Goal: Information Seeking & Learning: Learn about a topic

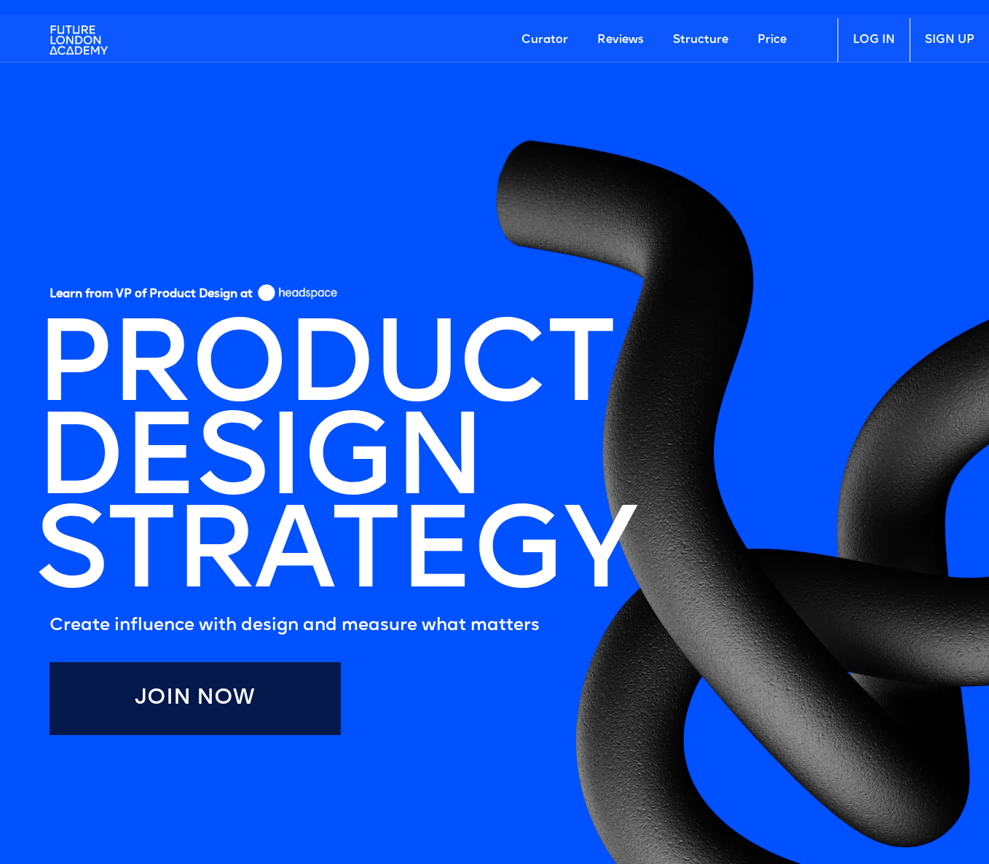
click at [771, 40] on link "Price" at bounding box center [772, 40] width 58 height 44
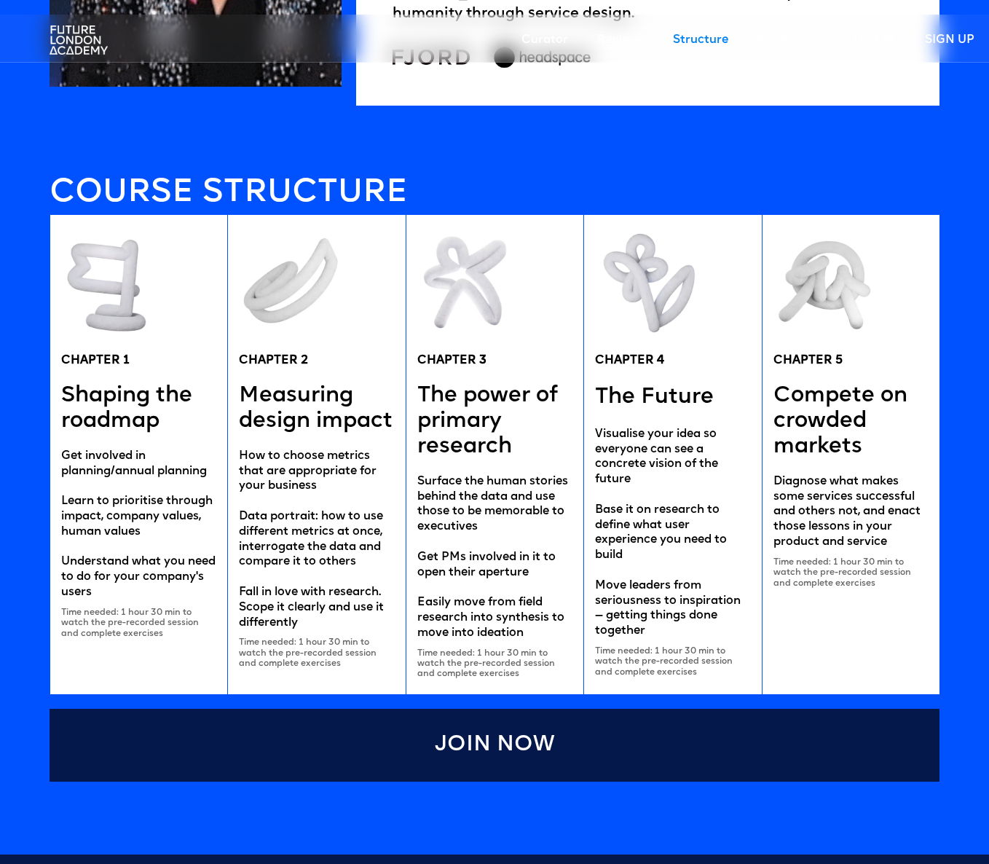
scroll to position [3012, 0]
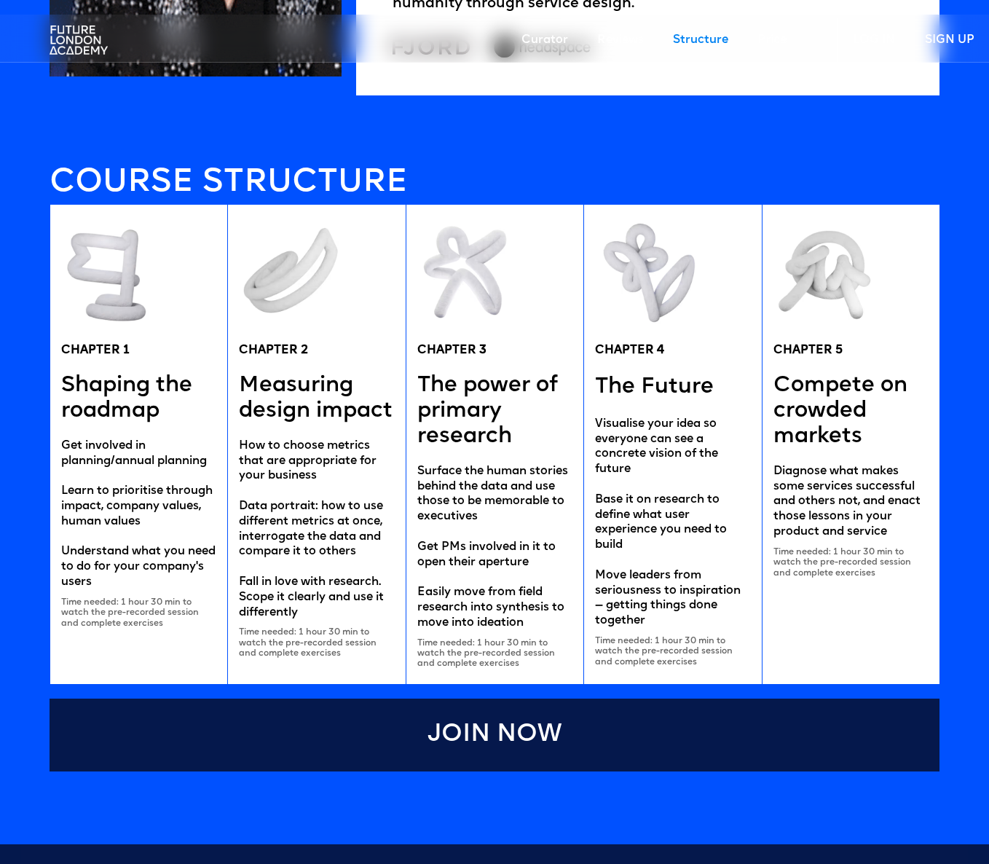
click at [473, 722] on link "Join Now" at bounding box center [495, 734] width 890 height 73
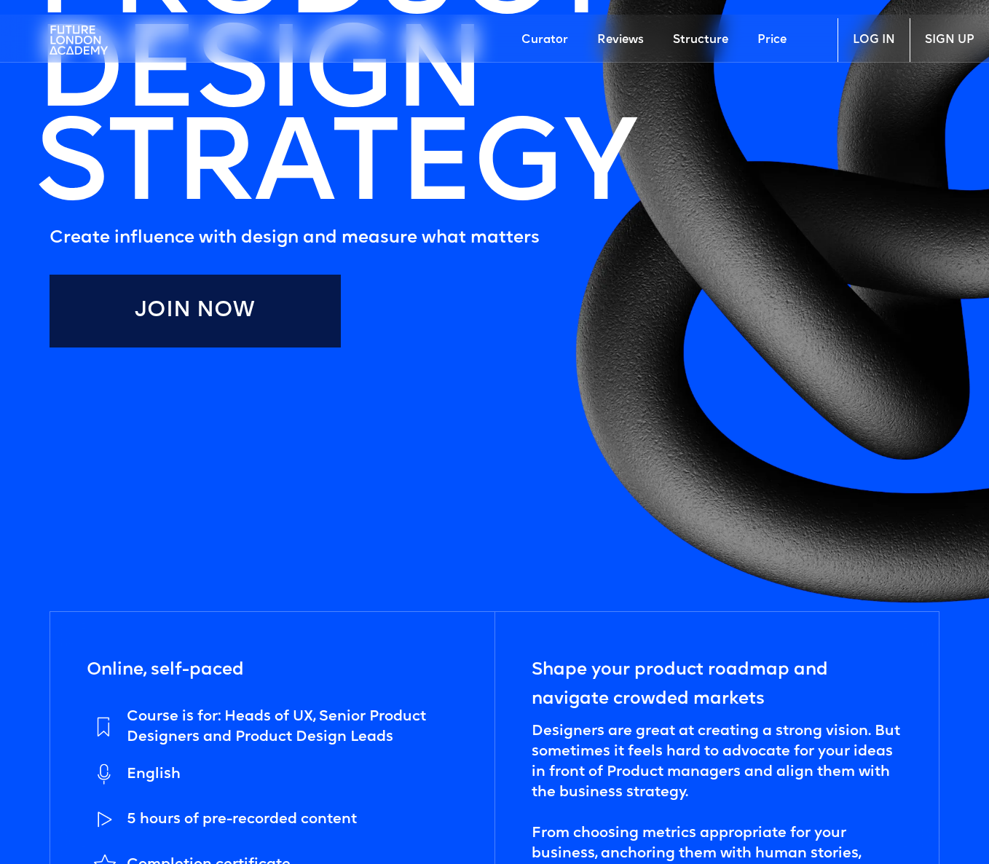
scroll to position [0, 0]
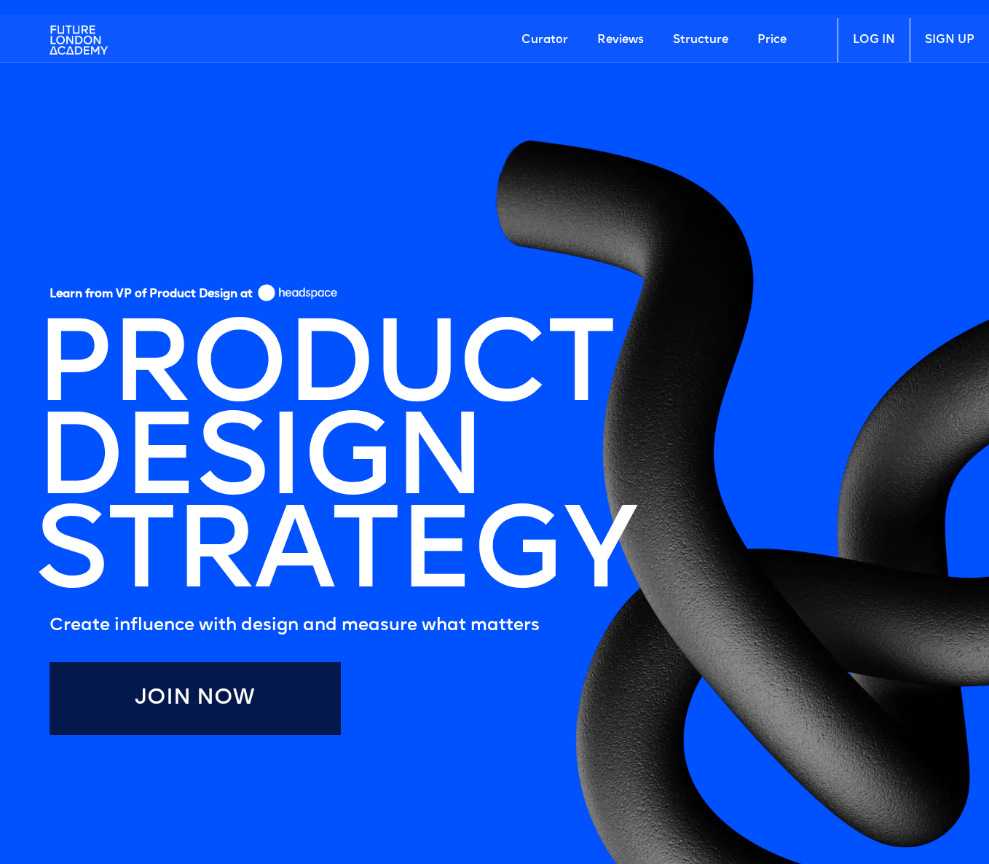
click at [561, 39] on link "Curator" at bounding box center [545, 40] width 76 height 44
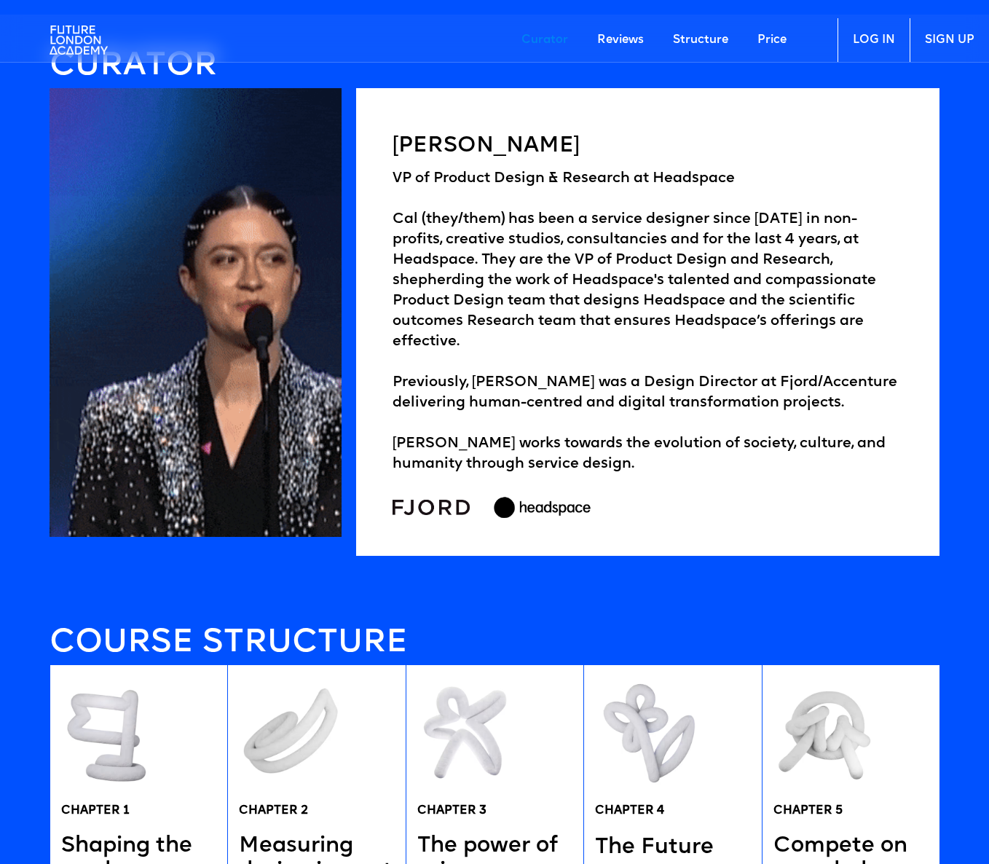
scroll to position [2556, 0]
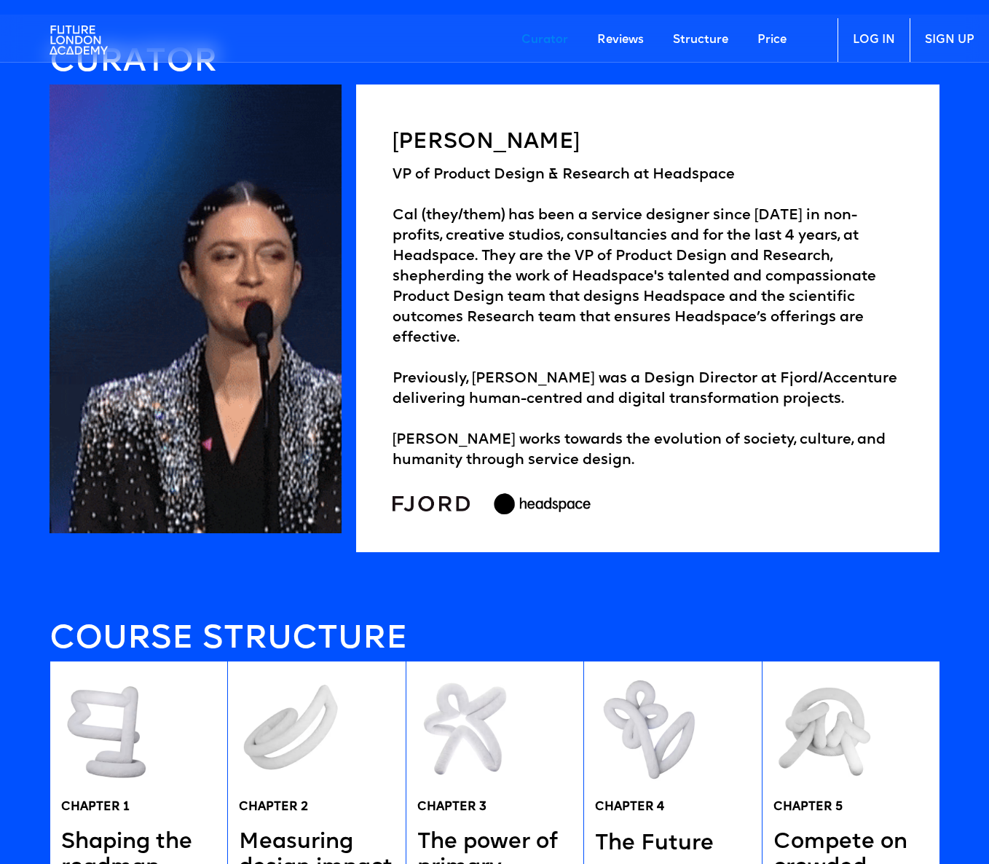
click at [83, 41] on img at bounding box center [79, 40] width 58 height 44
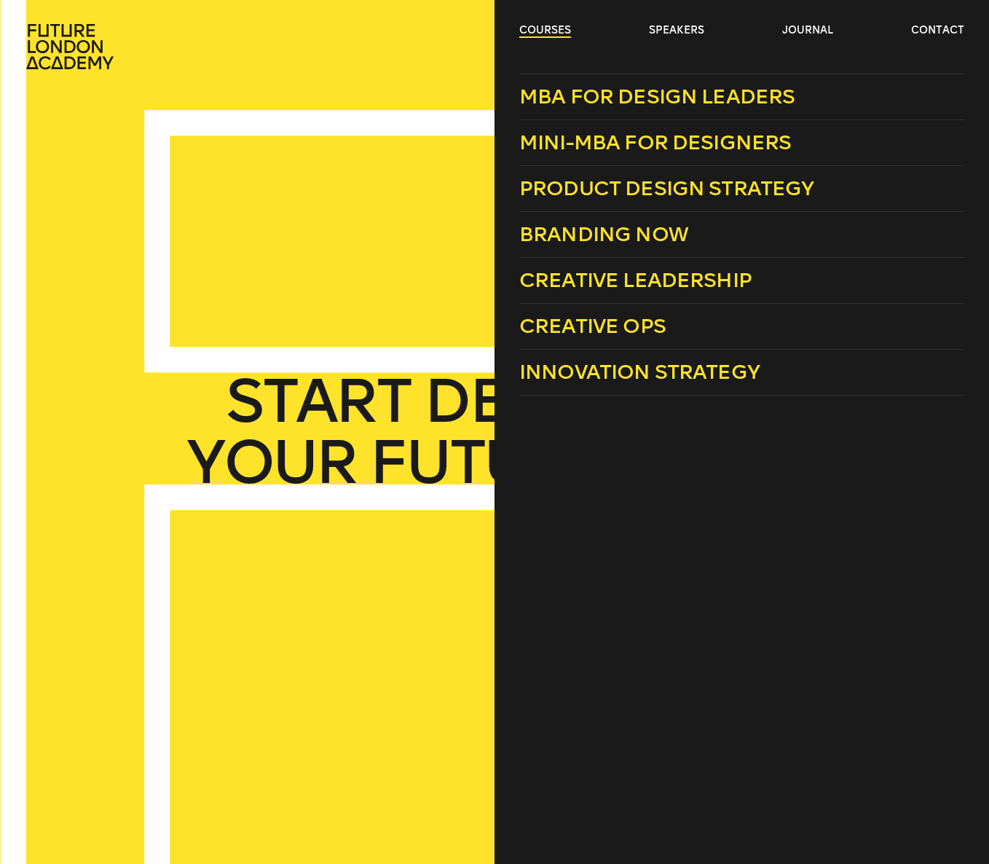
click at [540, 26] on link "courses" at bounding box center [545, 30] width 52 height 15
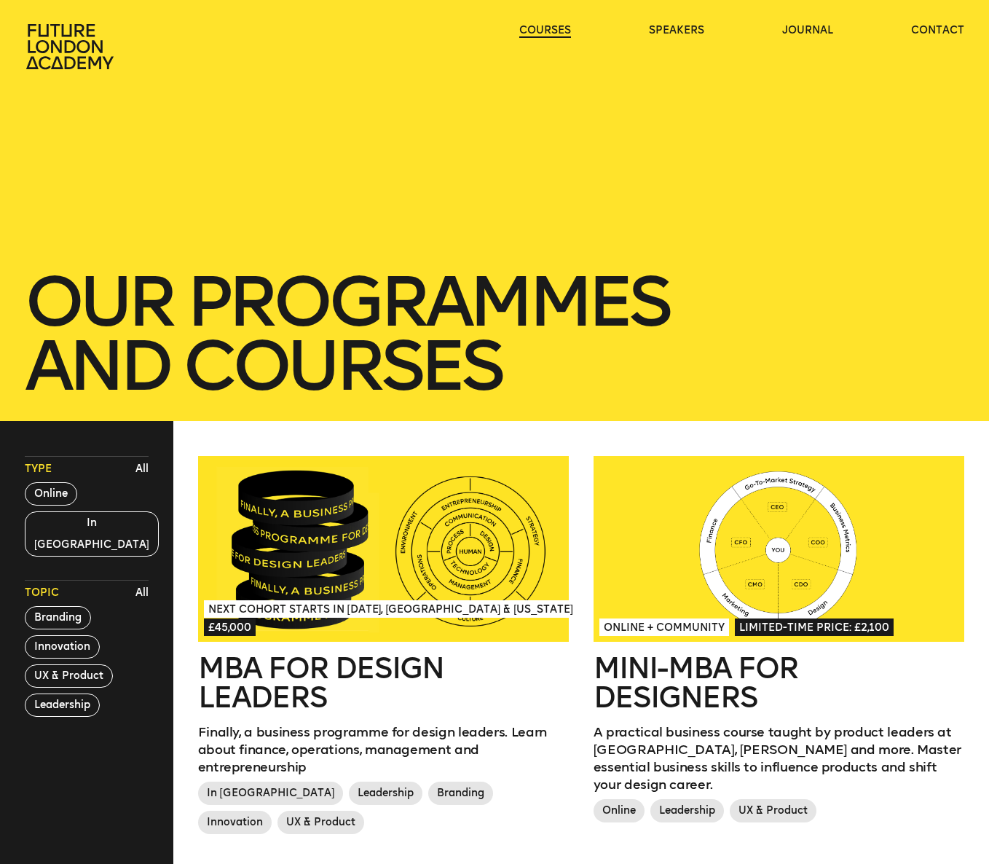
click at [540, 26] on link "courses" at bounding box center [545, 30] width 52 height 15
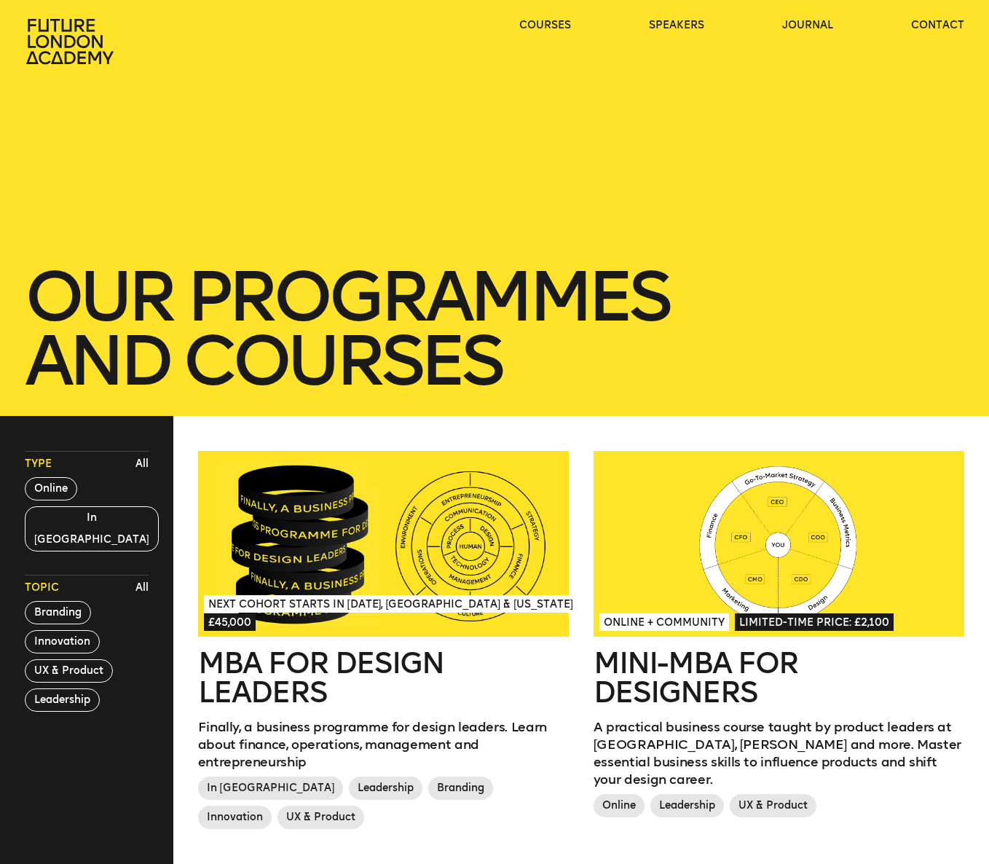
click at [333, 565] on div at bounding box center [383, 544] width 371 height 186
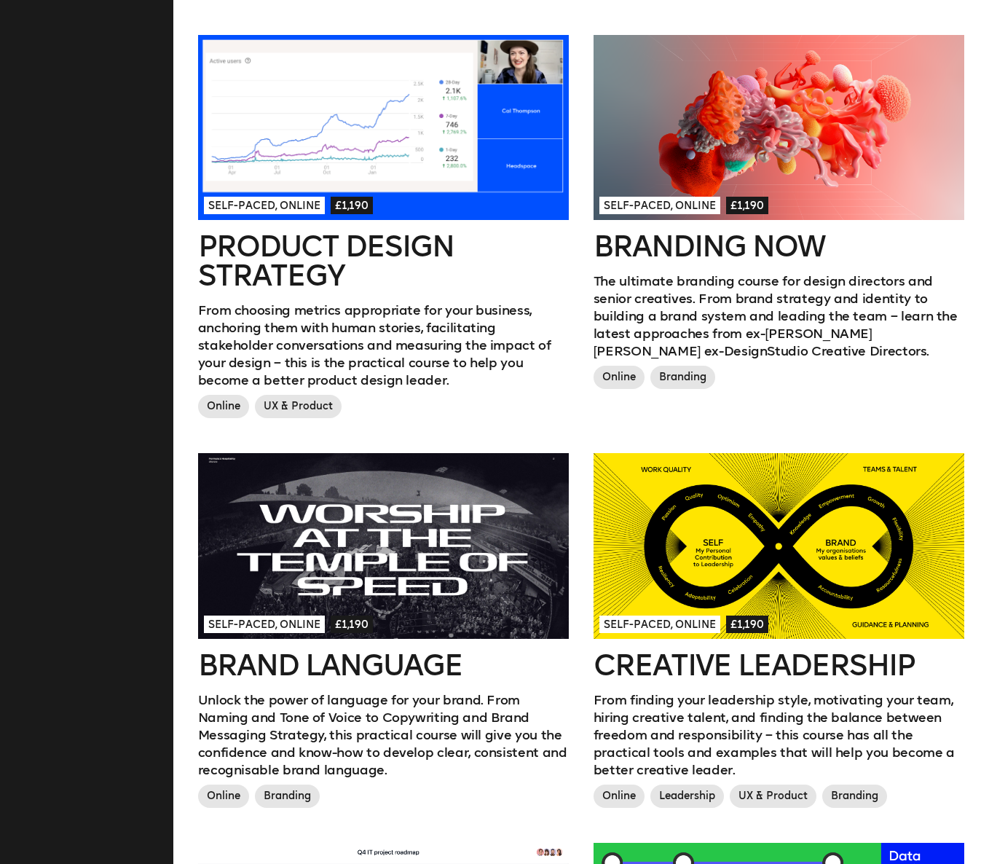
scroll to position [834, 0]
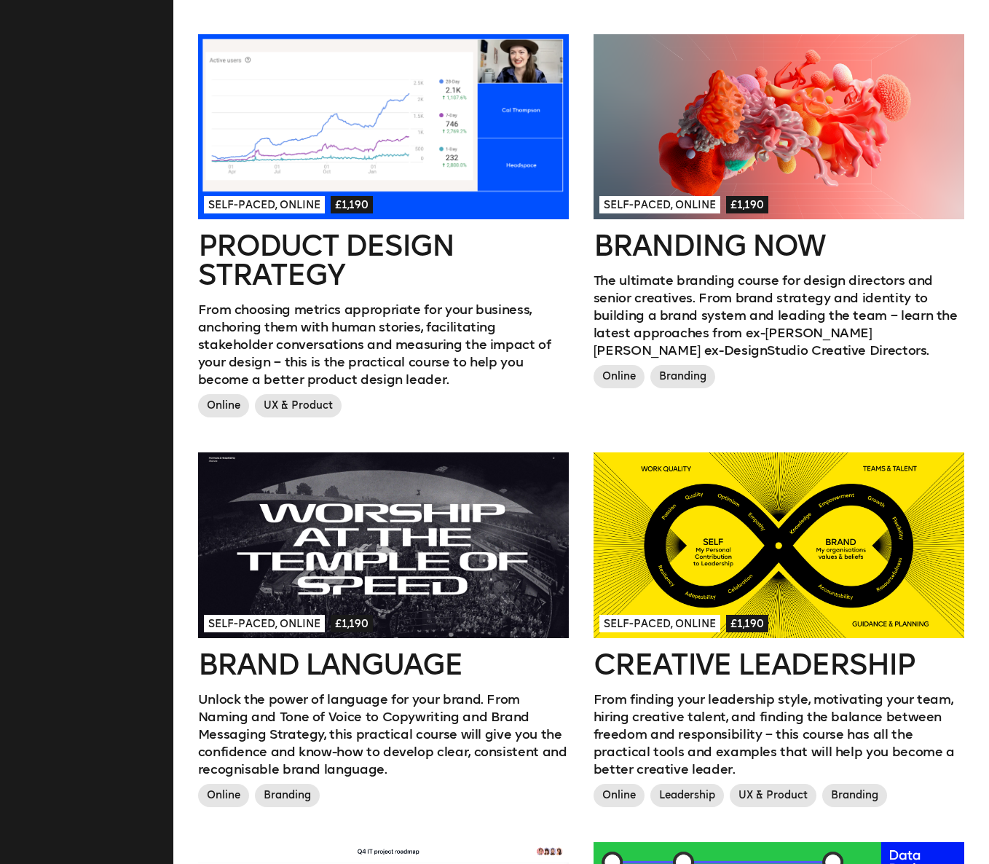
click at [785, 613] on div at bounding box center [778, 545] width 371 height 186
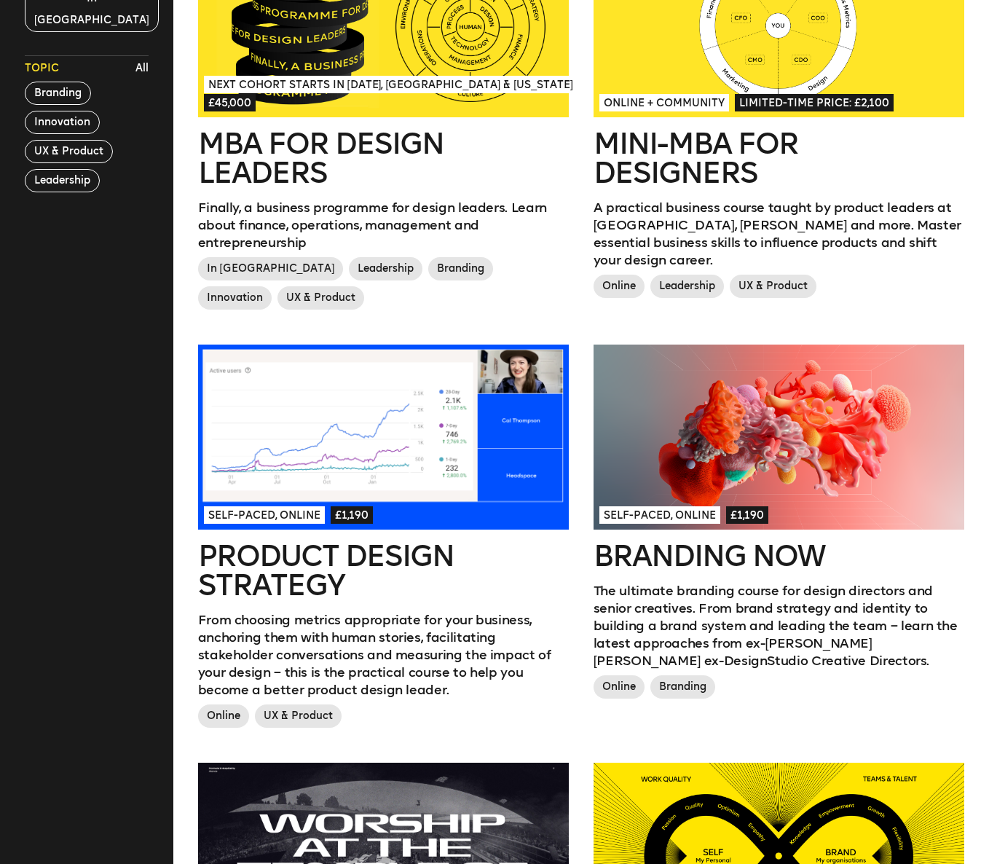
scroll to position [523, 0]
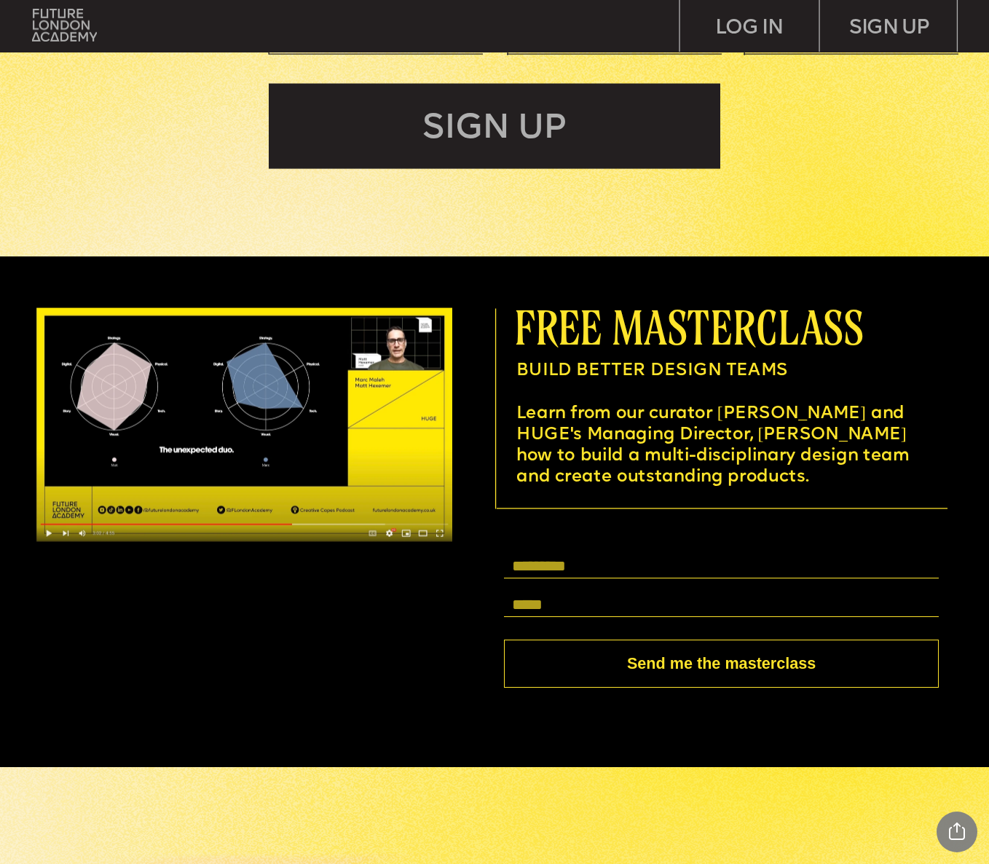
scroll to position [3594, 0]
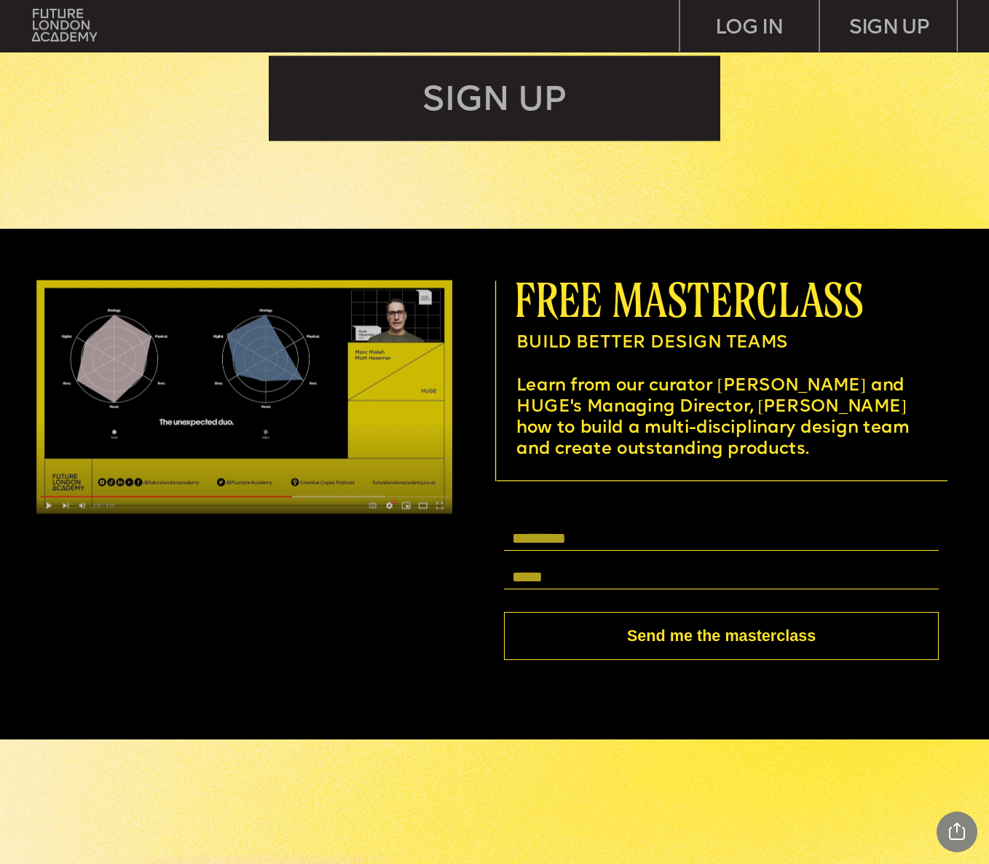
click at [80, 489] on img at bounding box center [243, 397] width 415 height 234
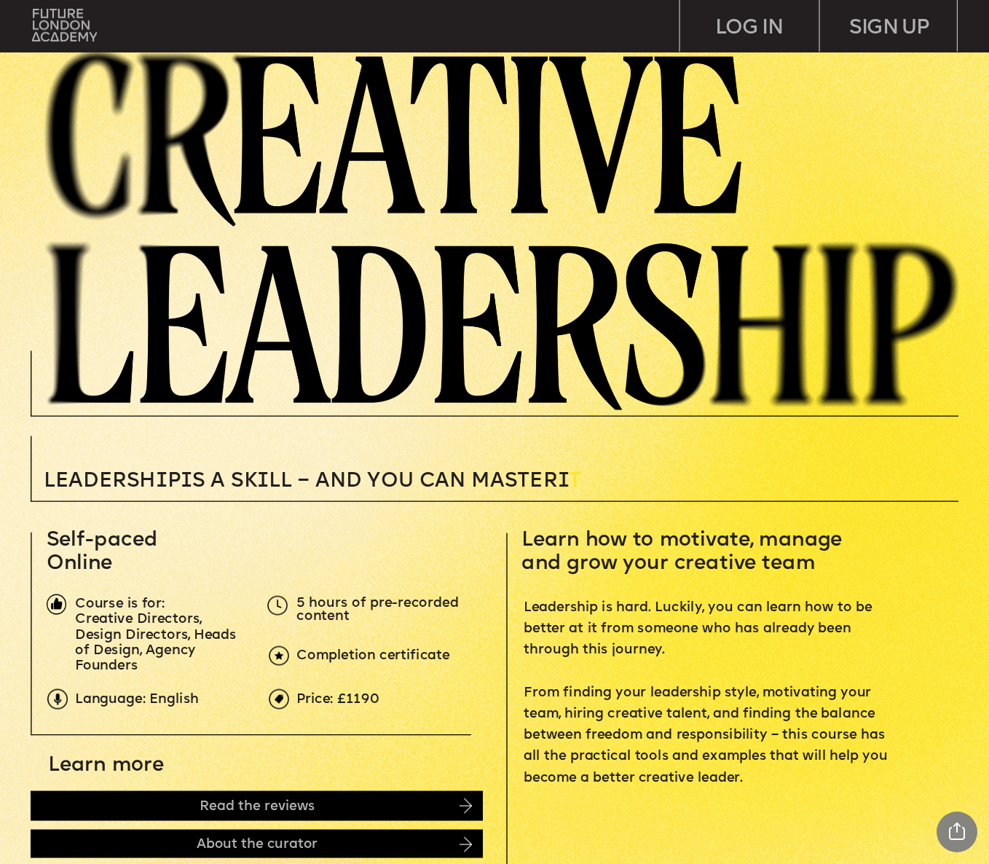
scroll to position [0, 0]
